Goal: Task Accomplishment & Management: Complete application form

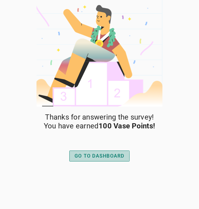
click at [112, 159] on div "GO TO DASHBOARD" at bounding box center [100, 155] width 50 height 7
